Goal: Transaction & Acquisition: Download file/media

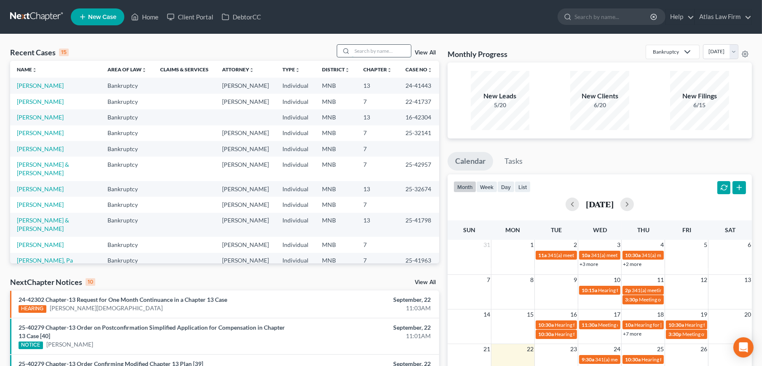
click at [387, 54] on input "search" at bounding box center [381, 51] width 59 height 12
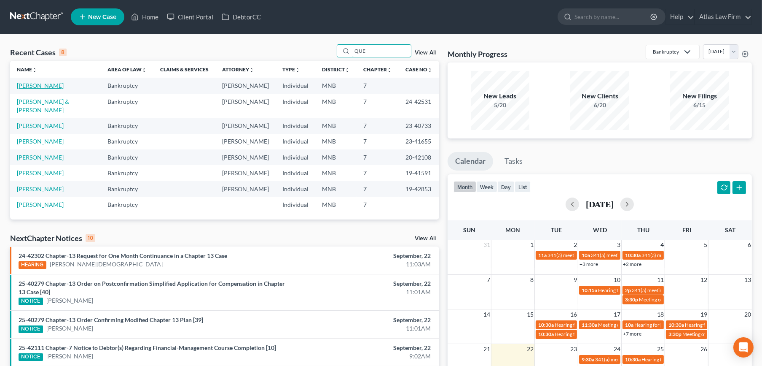
type input "QUE"
click at [33, 86] on link "[PERSON_NAME]" at bounding box center [40, 85] width 47 height 7
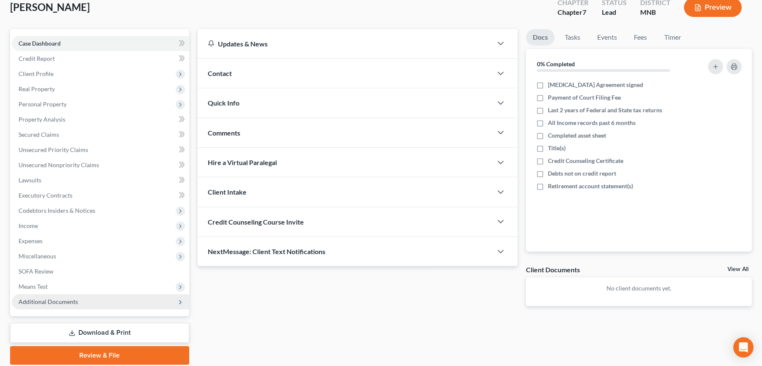
scroll to position [81, 0]
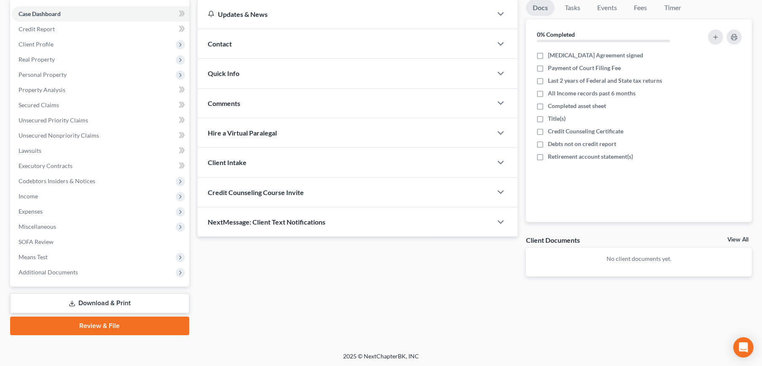
click at [86, 299] on link "Download & Print" at bounding box center [99, 303] width 179 height 20
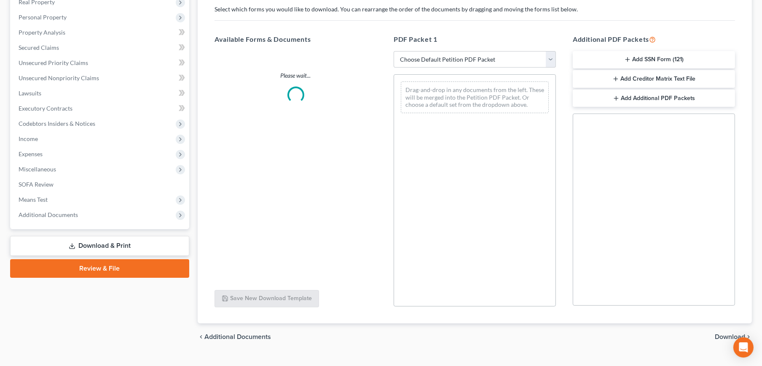
scroll to position [155, 0]
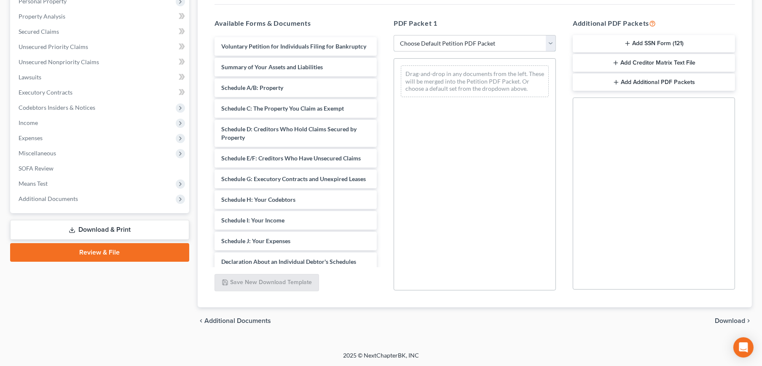
click at [482, 43] on select "Choose Default Petition PDF Packet Complete Bankruptcy Petition (all forms and …" at bounding box center [475, 43] width 162 height 17
select select "0"
click at [394, 35] on select "Choose Default Petition PDF Packet Complete Bankruptcy Petition (all forms and …" at bounding box center [475, 43] width 162 height 17
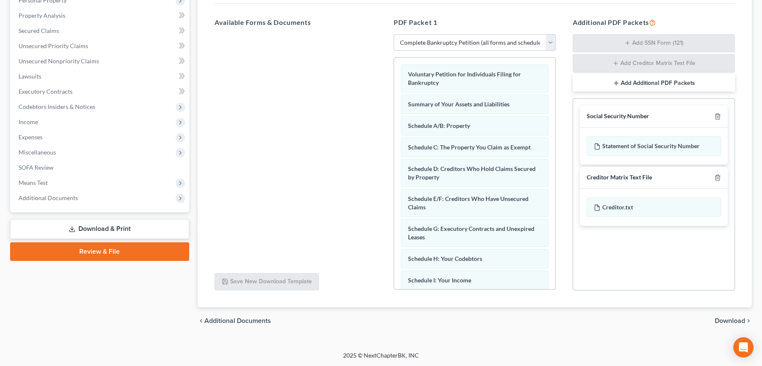
click at [735, 320] on span "Download" at bounding box center [730, 320] width 30 height 7
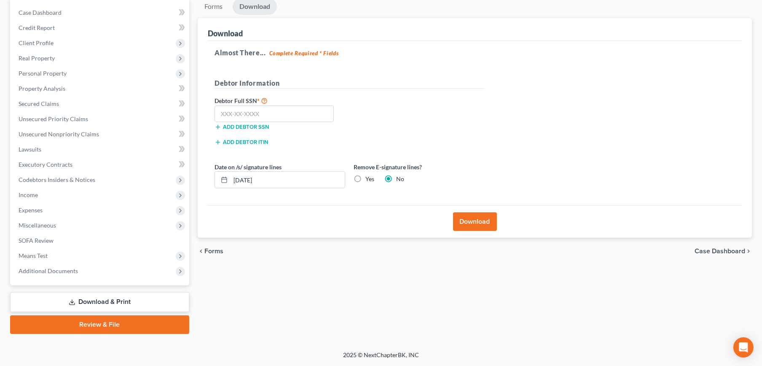
scroll to position [81, 0]
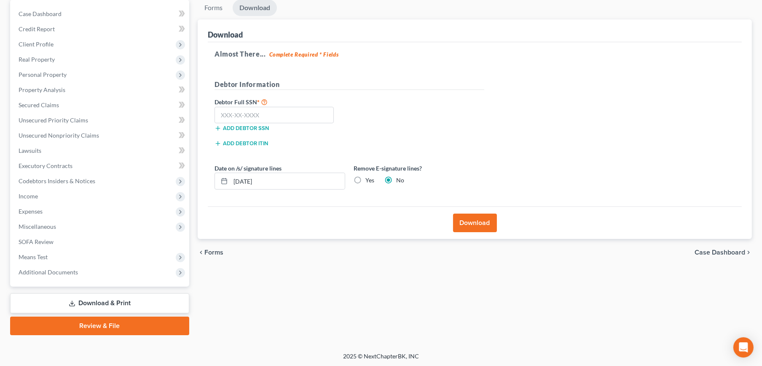
click at [366, 179] on label "Yes" at bounding box center [370, 180] width 9 height 8
click at [369, 179] on input "Yes" at bounding box center [371, 178] width 5 height 5
radio input "true"
radio input "false"
click at [272, 122] on input "text" at bounding box center [274, 115] width 119 height 17
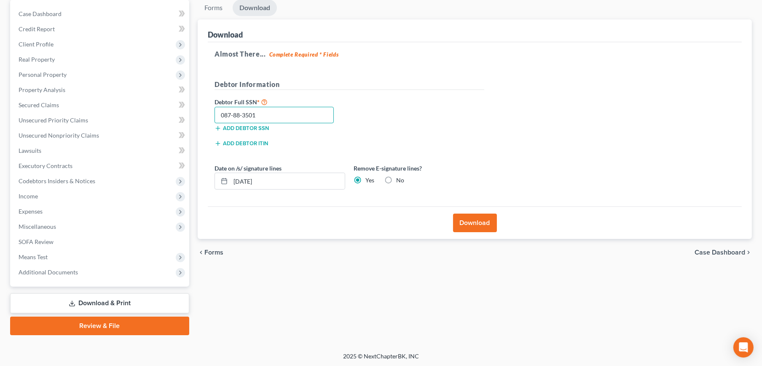
type input "087-88-3501"
click at [470, 224] on button "Download" at bounding box center [475, 222] width 44 height 19
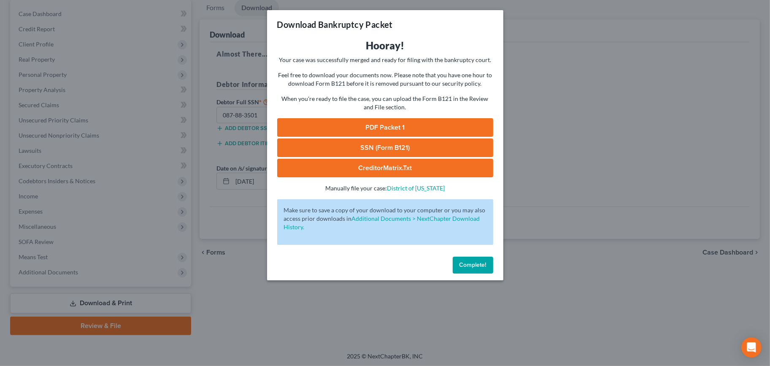
click at [422, 123] on link "PDF Packet 1" at bounding box center [385, 127] width 216 height 19
click at [418, 150] on link "SSN (Form B121)" at bounding box center [385, 147] width 216 height 19
click at [458, 262] on button "Complete!" at bounding box center [472, 264] width 40 height 17
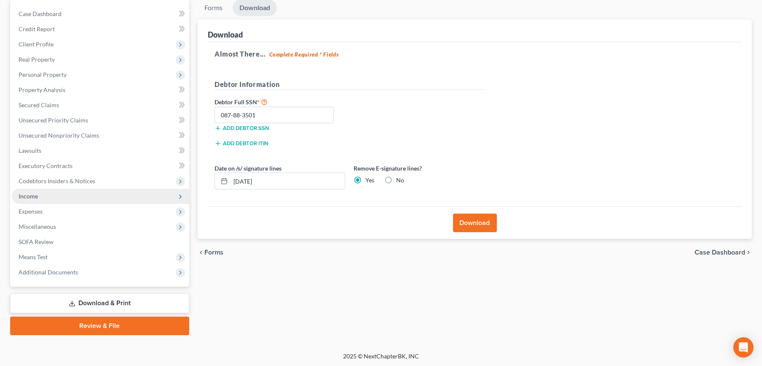
click at [67, 195] on span "Income" at bounding box center [101, 195] width 178 height 15
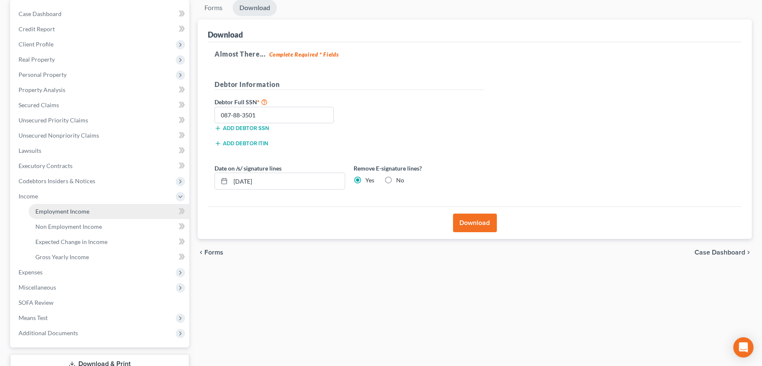
click at [87, 210] on span "Employment Income" at bounding box center [62, 210] width 54 height 7
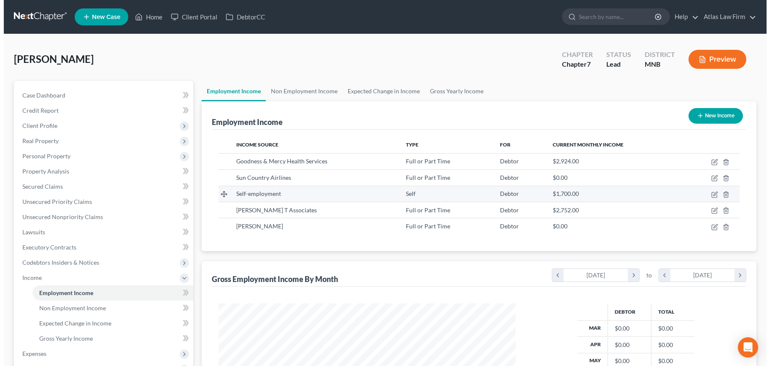
scroll to position [151, 314]
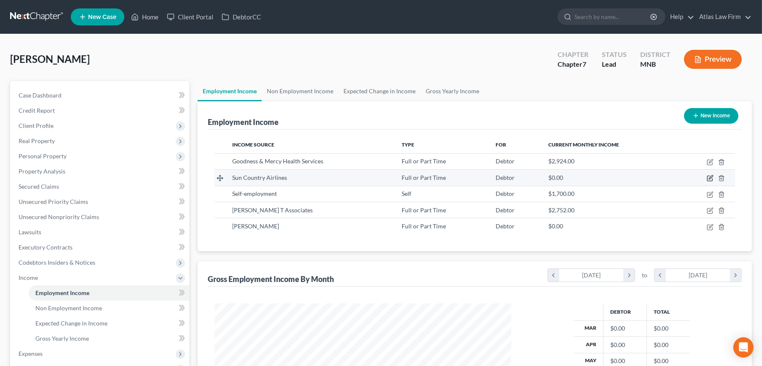
click at [710, 176] on icon "button" at bounding box center [710, 178] width 7 height 7
select select "0"
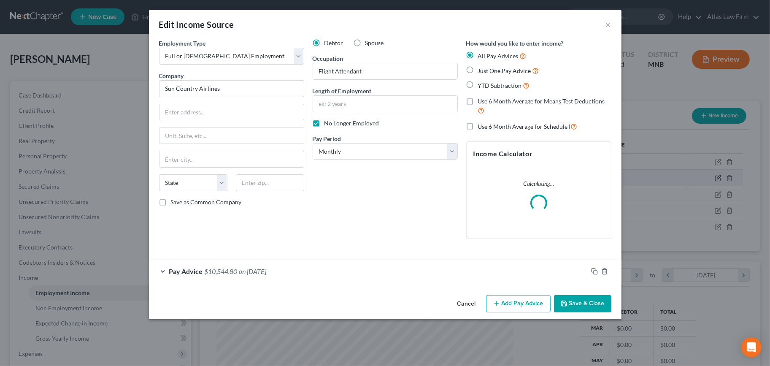
scroll to position [151, 317]
click at [319, 265] on div "Pay Advice $10,544.80 on [DATE]" at bounding box center [368, 271] width 439 height 22
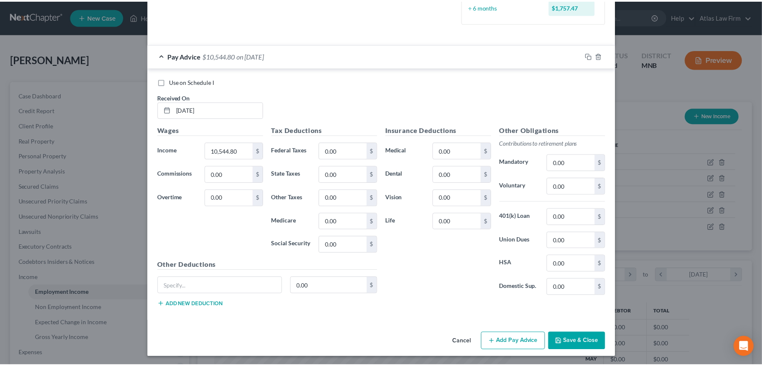
scroll to position [224, 0]
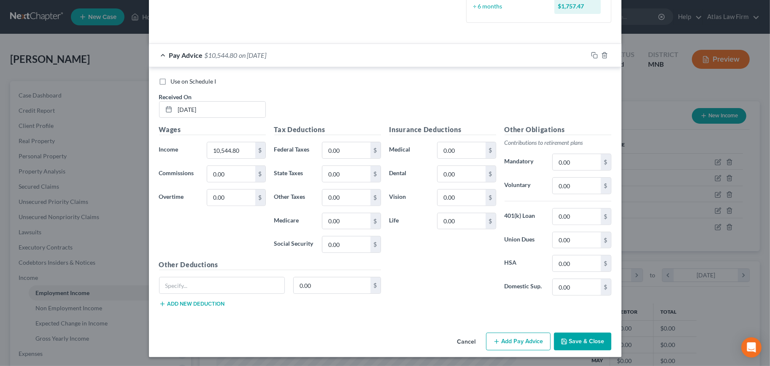
click at [465, 341] on button "Cancel" at bounding box center [466, 341] width 32 height 17
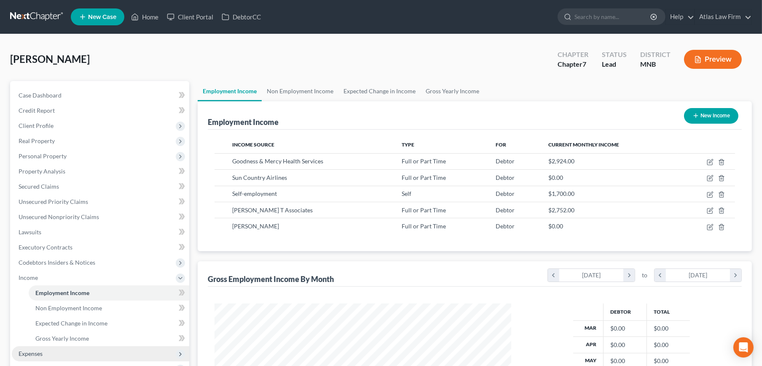
scroll to position [167, 0]
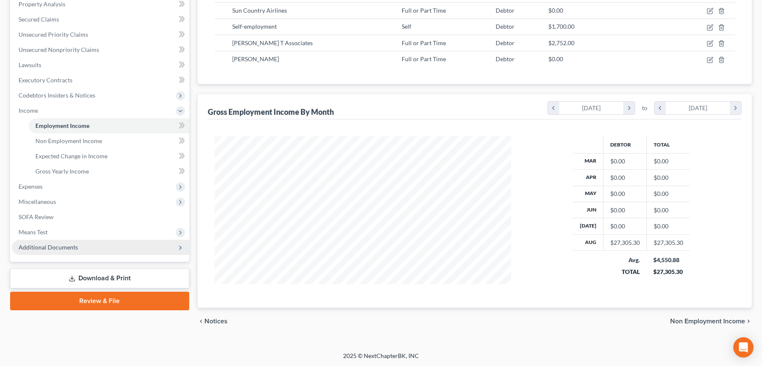
click at [109, 250] on span "Additional Documents" at bounding box center [101, 247] width 178 height 15
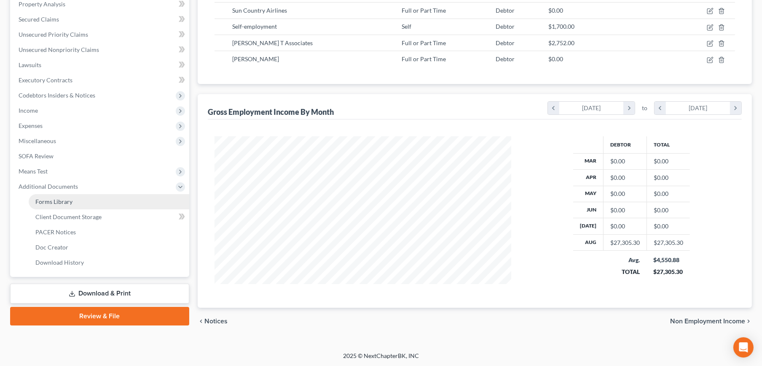
click at [129, 202] on link "Forms Library" at bounding box center [109, 201] width 161 height 15
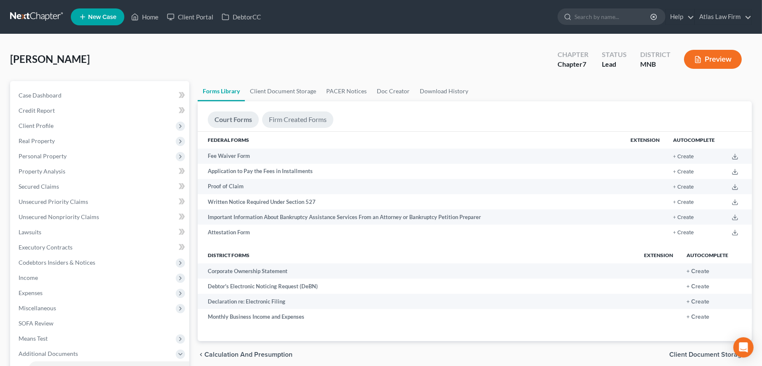
click at [301, 117] on link "Firm Created Forms" at bounding box center [297, 119] width 71 height 16
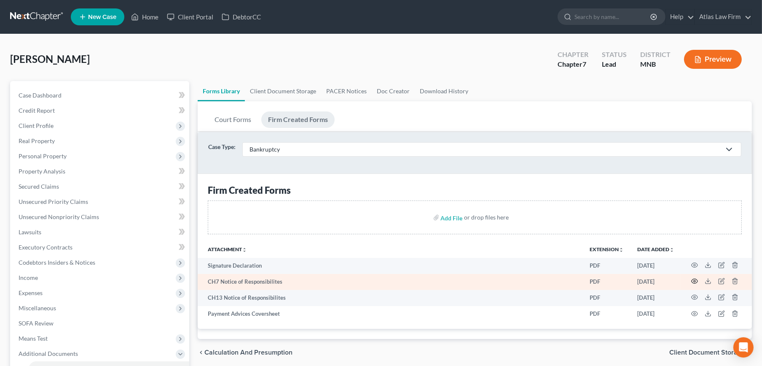
click at [695, 280] on circle "button" at bounding box center [695, 281] width 2 height 2
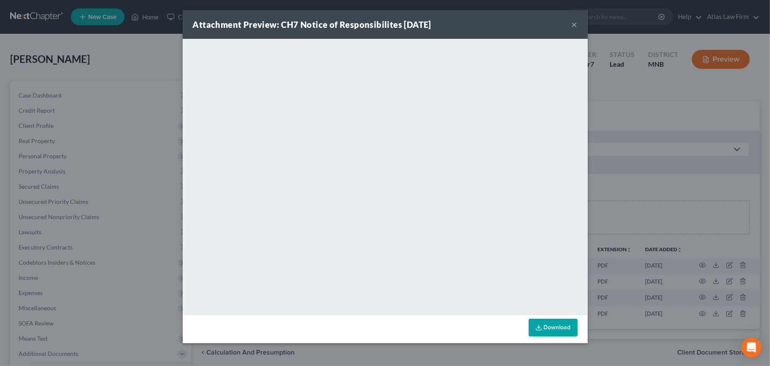
drag, startPoint x: 576, startPoint y: 27, endPoint x: 546, endPoint y: 41, distance: 33.8
click at [575, 27] on button "×" at bounding box center [574, 24] width 6 height 10
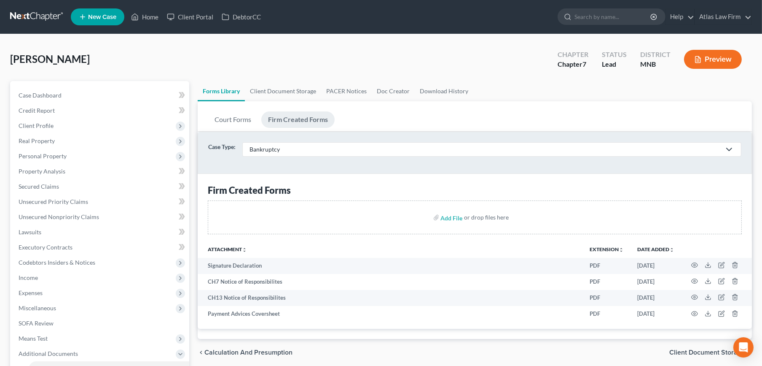
click at [48, 15] on link at bounding box center [37, 16] width 54 height 15
